Goal: Find specific page/section

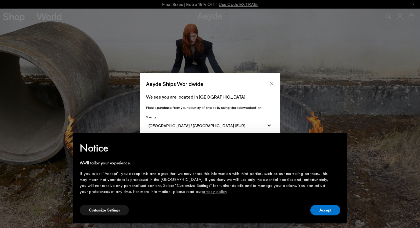
click at [270, 82] on icon "Close" at bounding box center [272, 84] width 4 height 4
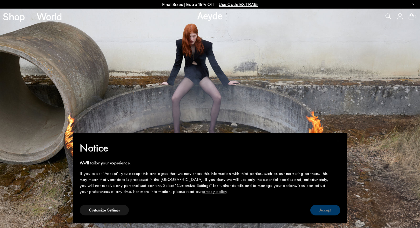
click at [320, 205] on button "Accept" at bounding box center [325, 210] width 30 height 11
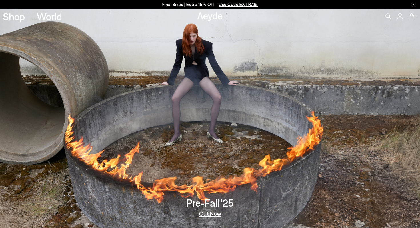
click at [20, 22] on div "Shop World" at bounding box center [31, 16] width 62 height 15
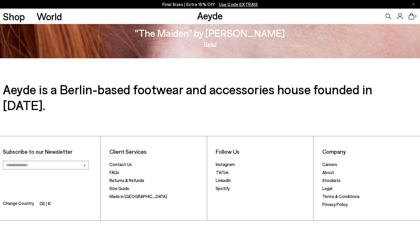
scroll to position [983, 0]
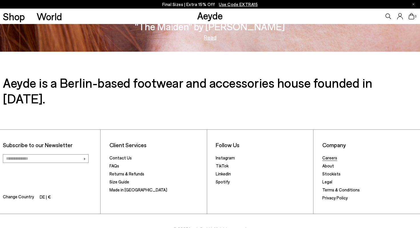
click at [326, 155] on link "Careers" at bounding box center [329, 157] width 15 height 5
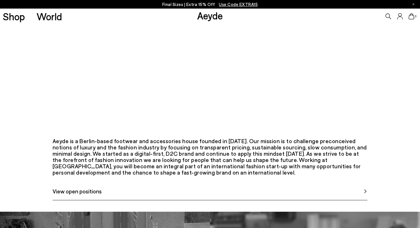
scroll to position [178, 0]
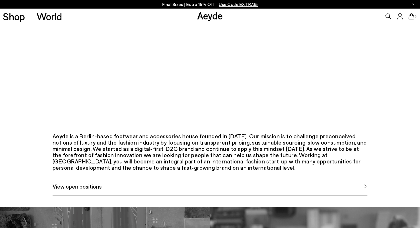
click at [77, 191] on span "View open positions" at bounding box center [77, 186] width 49 height 9
